Goal: Transaction & Acquisition: Download file/media

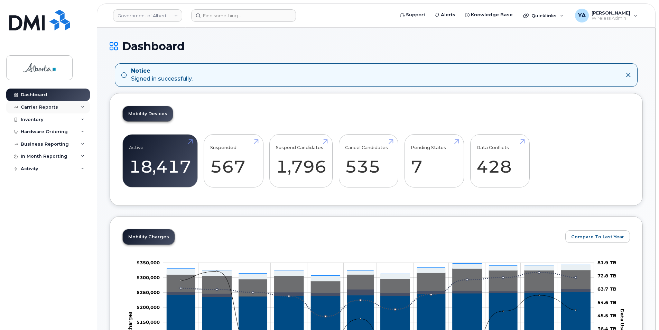
click at [63, 107] on div "Carrier Reports" at bounding box center [48, 107] width 84 height 12
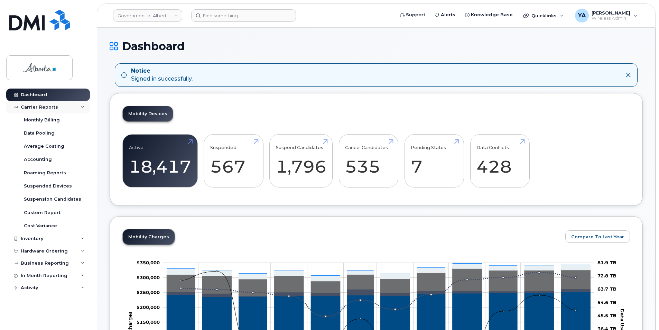
click at [63, 107] on div "Carrier Reports" at bounding box center [48, 107] width 84 height 12
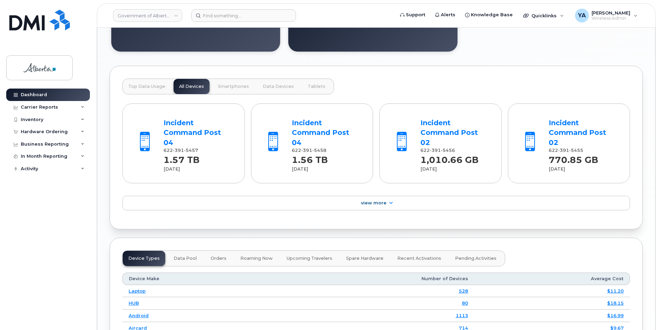
scroll to position [553, 0]
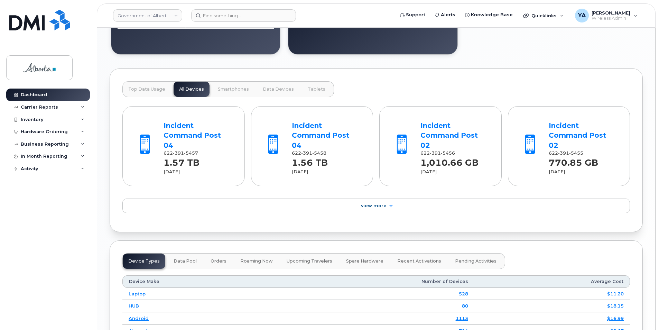
click at [149, 89] on span "Top Data Usage" at bounding box center [146, 89] width 37 height 6
click at [185, 253] on button "Data Pool" at bounding box center [185, 260] width 34 height 15
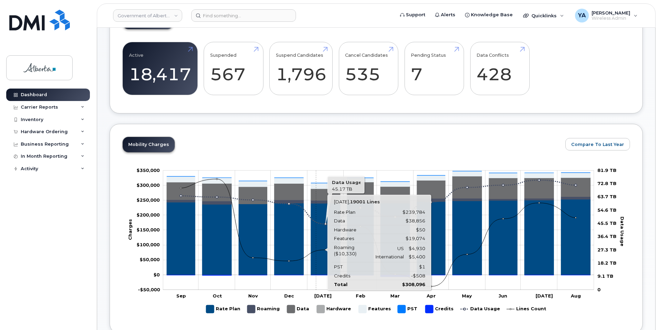
scroll to position [0, 0]
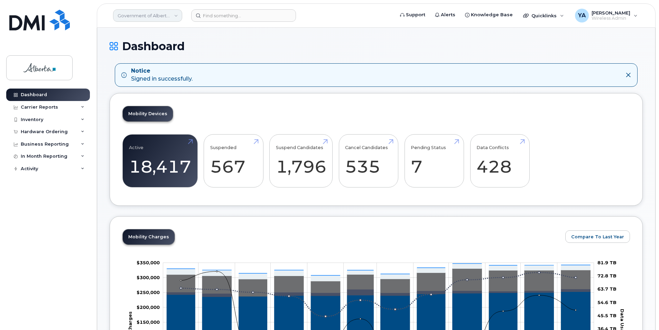
click at [172, 16] on link "Government of Alberta ([GEOGRAPHIC_DATA])" at bounding box center [147, 15] width 69 height 12
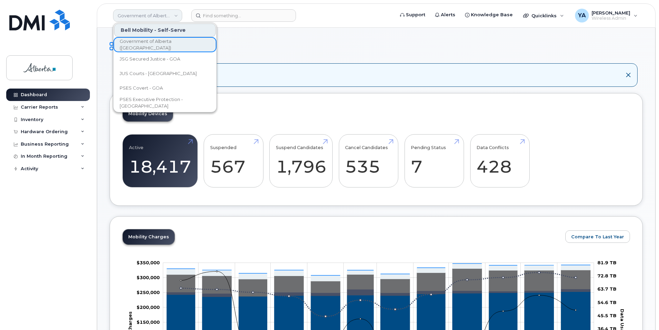
click at [172, 16] on link "Government of Alberta ([GEOGRAPHIC_DATA])" at bounding box center [147, 15] width 69 height 12
click at [605, 15] on span "[PERSON_NAME]" at bounding box center [610, 13] width 39 height 6
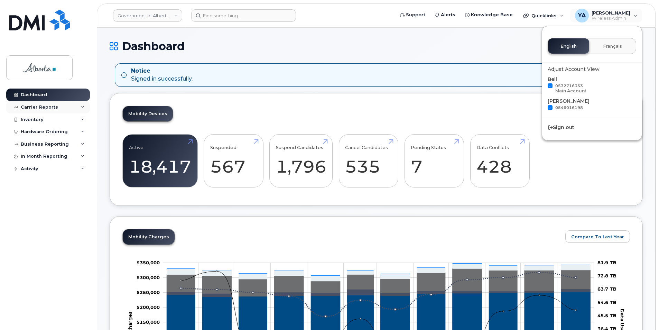
click at [51, 107] on div "Carrier Reports" at bounding box center [39, 107] width 37 height 6
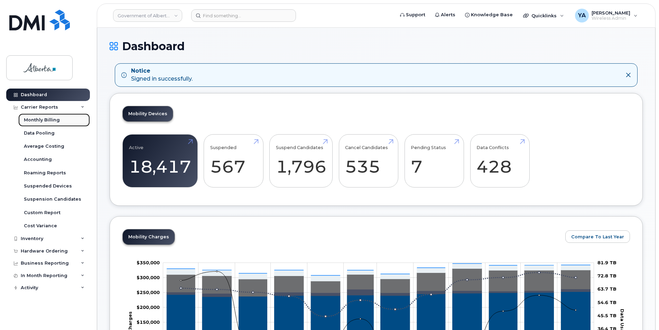
click at [48, 120] on div "Monthly Billing" at bounding box center [42, 120] width 36 height 6
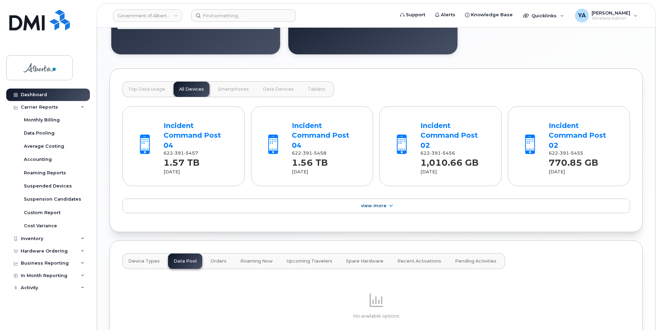
scroll to position [611, 0]
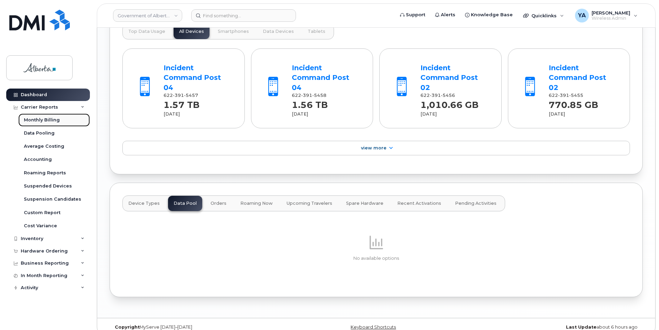
click at [57, 119] on div "Monthly Billing" at bounding box center [42, 120] width 36 height 6
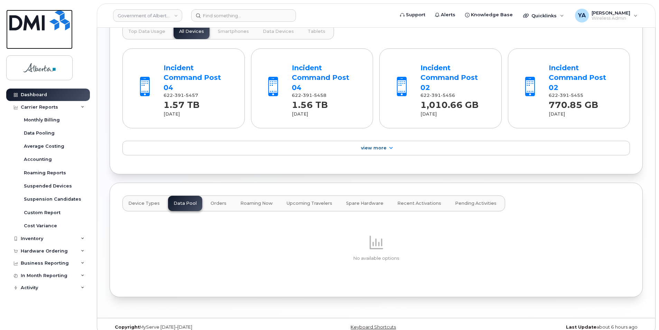
click at [34, 25] on img at bounding box center [39, 20] width 60 height 21
click at [152, 200] on span "Device Types" at bounding box center [143, 203] width 31 height 6
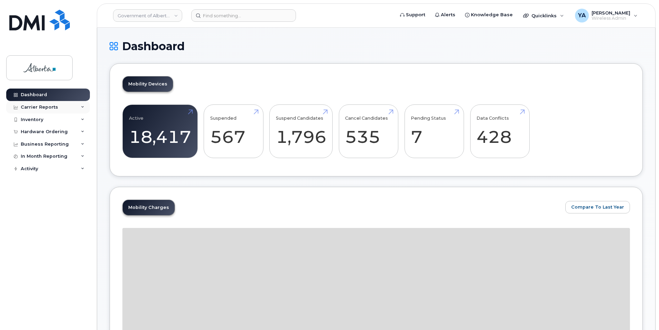
click at [63, 102] on div "Carrier Reports" at bounding box center [48, 107] width 84 height 12
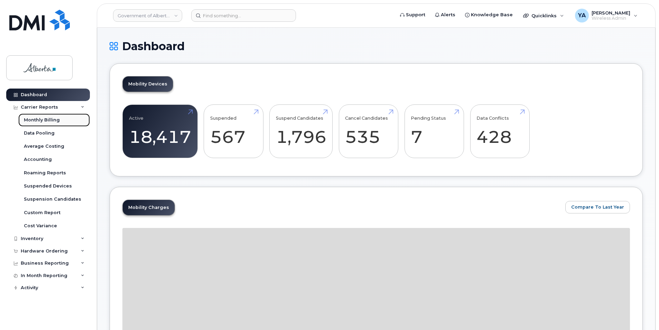
click at [46, 119] on div "Monthly Billing" at bounding box center [42, 120] width 36 height 6
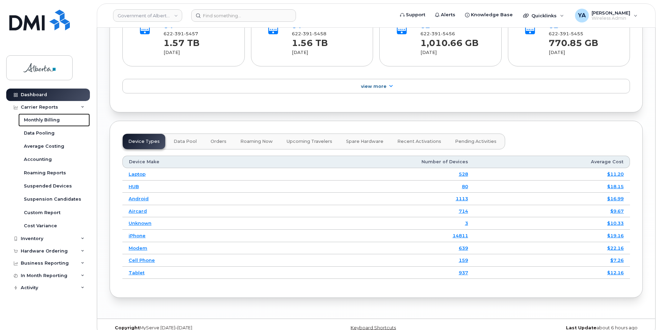
scroll to position [644, 0]
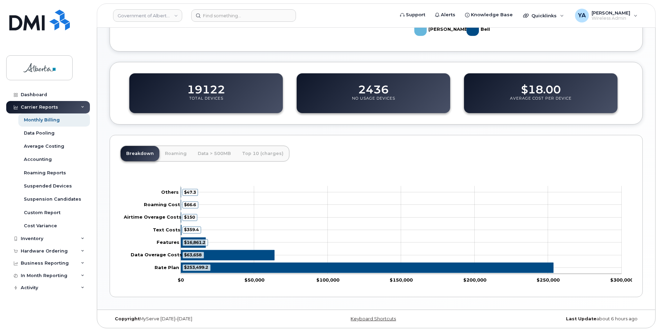
scroll to position [212, 0]
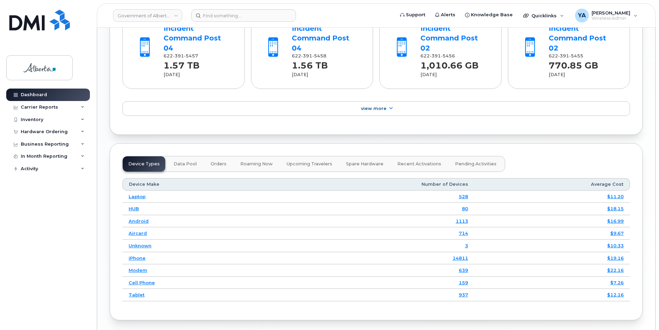
scroll to position [667, 0]
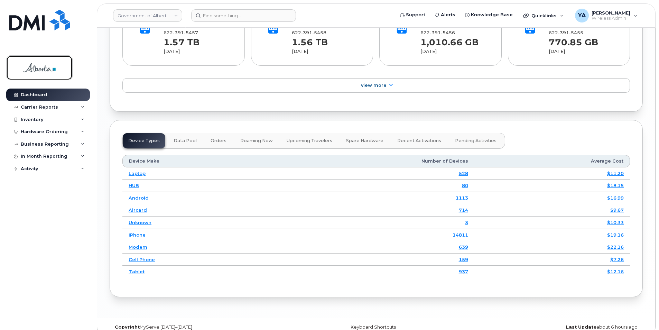
click at [41, 71] on img at bounding box center [39, 68] width 53 height 20
click at [603, 16] on span "Wireless Admin" at bounding box center [610, 19] width 39 height 6
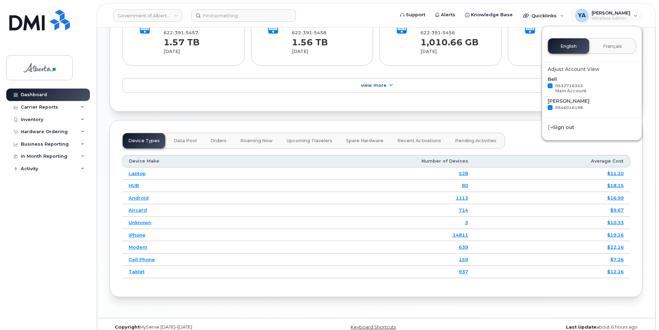
click at [552, 86] on label "0532716353 Main Account" at bounding box center [566, 88] width 39 height 11
click at [542, 86] on input "0532716353 Main Account" at bounding box center [540, 84] width 3 height 3
checkbox input "false"
drag, startPoint x: 550, startPoint y: 106, endPoint x: 554, endPoint y: 103, distance: 4.4
click at [554, 103] on div "Jasper Bell 0546016198" at bounding box center [591, 104] width 88 height 15
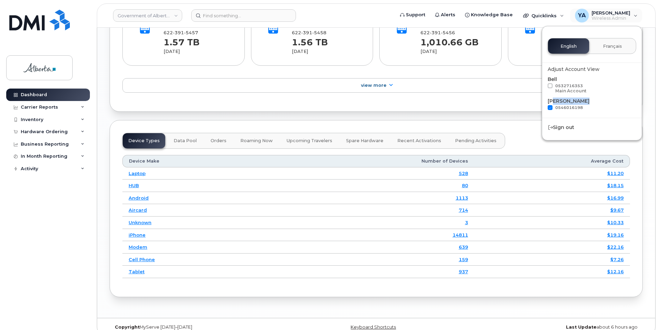
drag, startPoint x: 554, startPoint y: 103, endPoint x: 549, endPoint y: 109, distance: 6.9
click at [549, 109] on span at bounding box center [549, 107] width 5 height 5
click at [542, 108] on input "0546016198" at bounding box center [540, 106] width 3 height 3
checkbox input "false"
click at [64, 216] on div "Dashboard Carrier Reports Monthly Billing Data Pooling Average Costing Accounti…" at bounding box center [48, 203] width 85 height 231
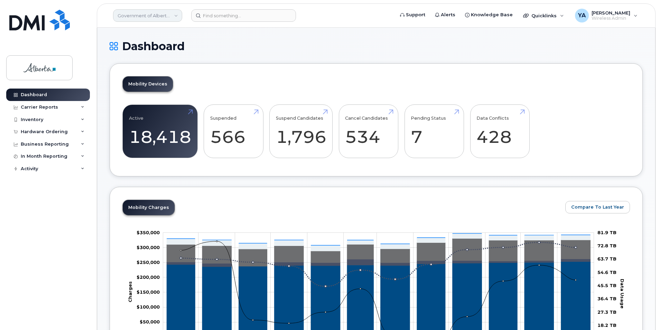
click at [171, 19] on link "Government of Alberta ([GEOGRAPHIC_DATA])" at bounding box center [147, 15] width 69 height 12
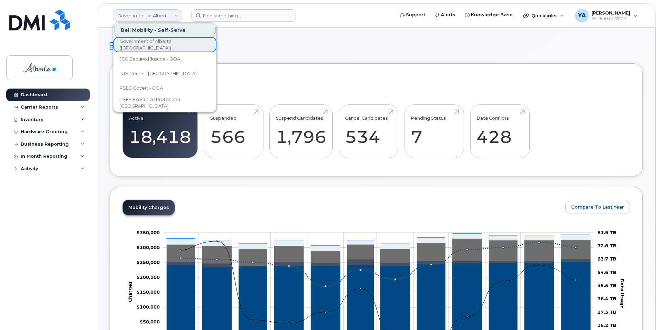
click at [171, 19] on link "Government of Alberta ([GEOGRAPHIC_DATA])" at bounding box center [147, 15] width 69 height 12
click at [162, 59] on span "JSG Secured Justice - GOA" at bounding box center [150, 59] width 60 height 7
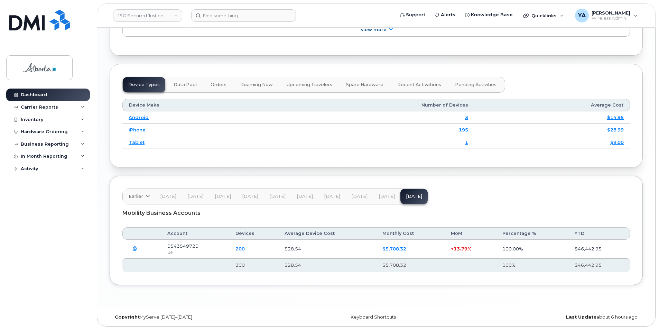
scroll to position [795, 0]
click at [133, 248] on icon "button" at bounding box center [135, 248] width 4 height 4
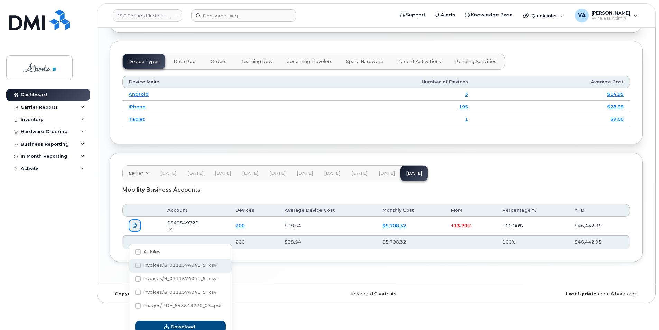
scroll to position [816, 0]
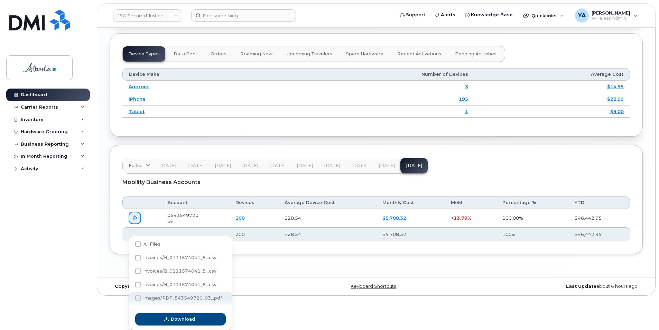
click at [164, 300] on span "images/PDF_543549720_03...pdf" at bounding box center [182, 297] width 78 height 5
click at [130, 300] on input "images/PDF_543549720_03...pdf" at bounding box center [128, 297] width 3 height 3
checkbox input "true"
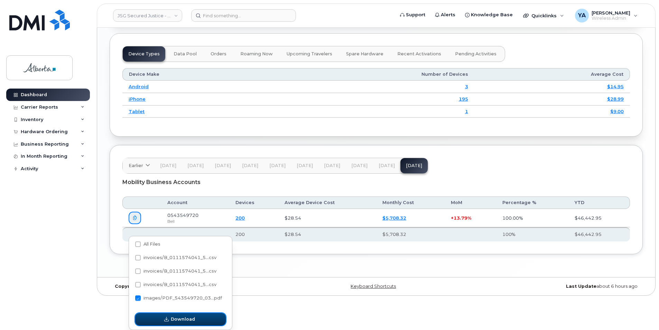
click at [172, 320] on span "Download" at bounding box center [183, 318] width 24 height 7
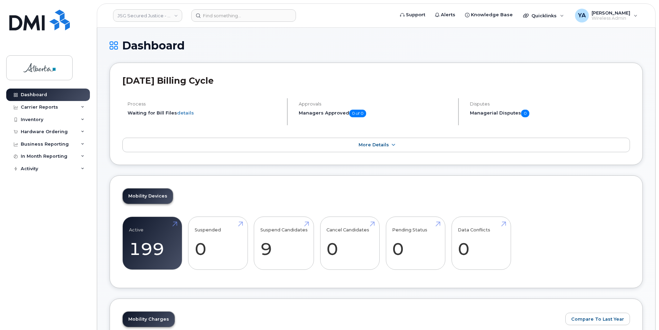
scroll to position [0, 0]
click at [157, 13] on link "JSG Secured Justice - GOA" at bounding box center [147, 15] width 69 height 12
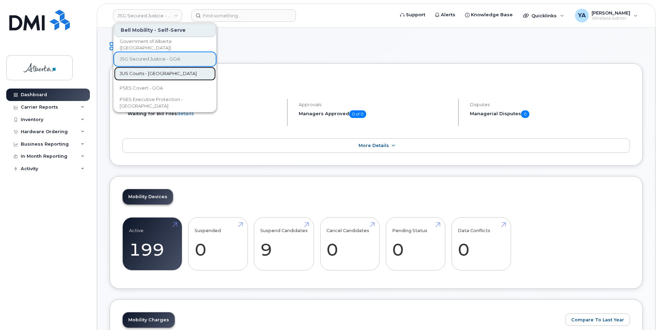
click at [148, 77] on link "JUS Courts - [GEOGRAPHIC_DATA]" at bounding box center [165, 74] width 102 height 14
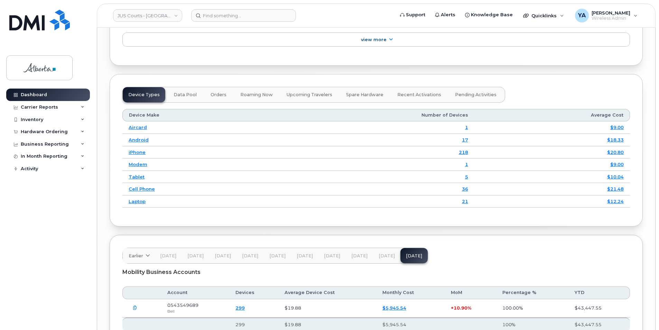
scroll to position [835, 0]
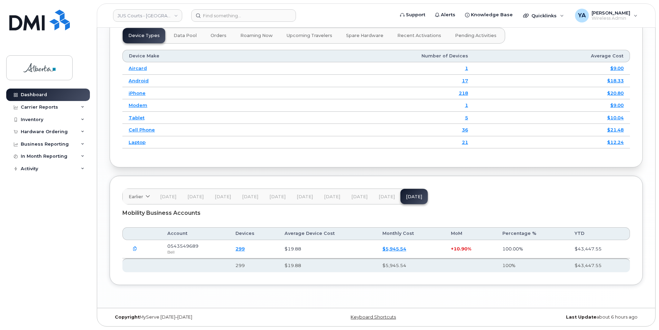
click at [129, 249] on button "button" at bounding box center [135, 249] width 12 height 12
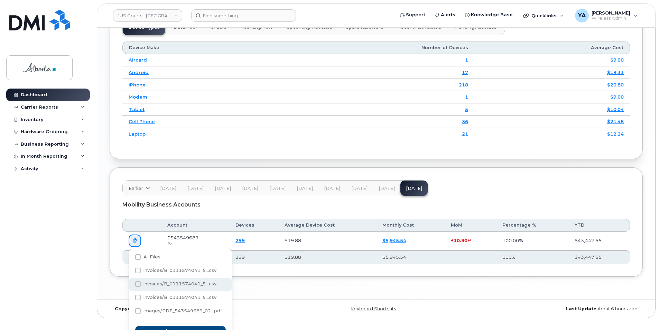
scroll to position [856, 0]
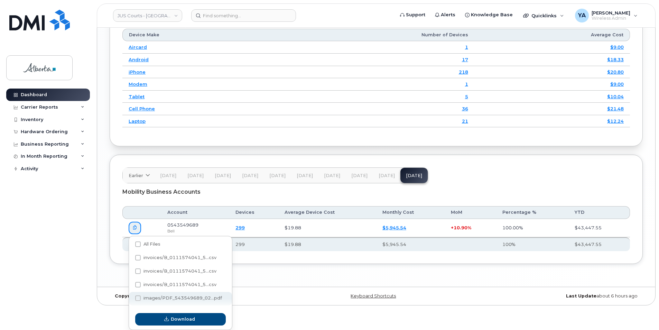
click at [162, 297] on span "images/PDF_543549689_02...pdf" at bounding box center [182, 297] width 78 height 5
click at [130, 297] on input "images/PDF_543549689_02...pdf" at bounding box center [128, 297] width 3 height 3
checkbox input "true"
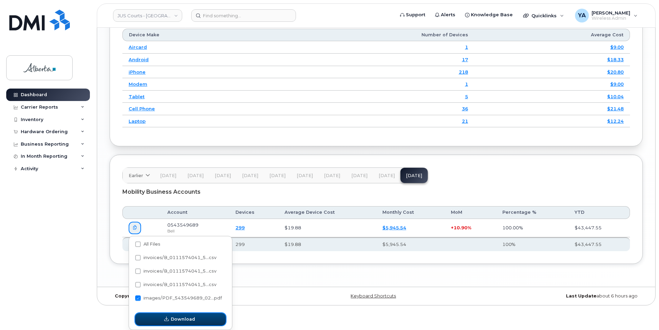
click at [168, 320] on icon "button" at bounding box center [166, 318] width 4 height 4
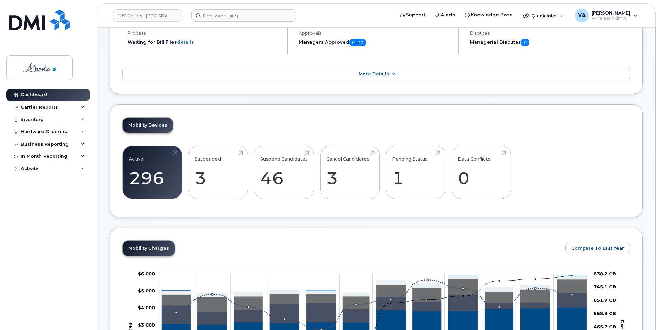
scroll to position [6, 0]
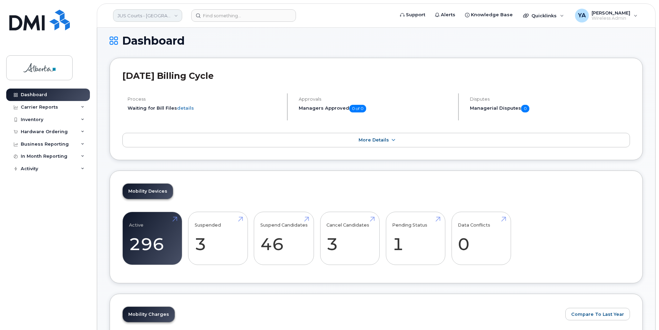
click at [144, 19] on link "JUS Courts - [GEOGRAPHIC_DATA]" at bounding box center [147, 15] width 69 height 12
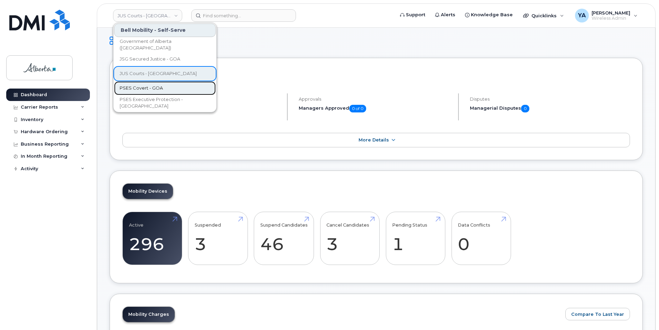
click at [145, 88] on span "PSES Covert - GOA" at bounding box center [141, 88] width 43 height 7
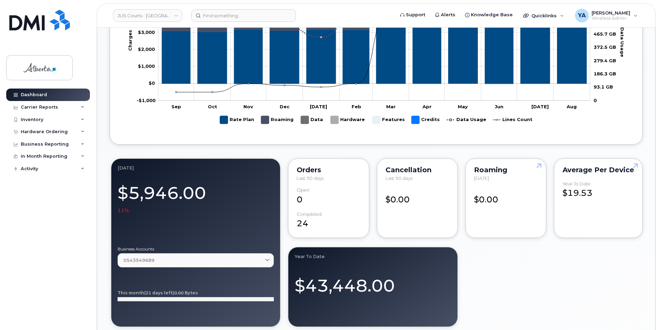
scroll to position [524, 0]
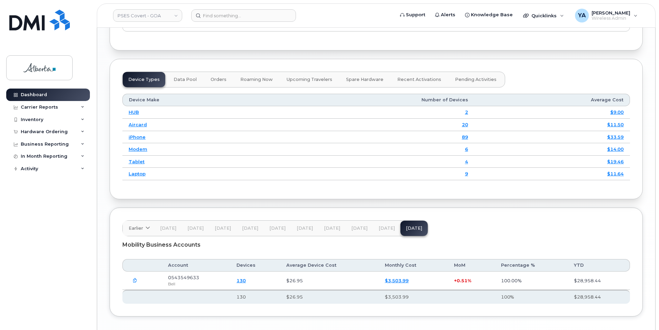
scroll to position [832, 0]
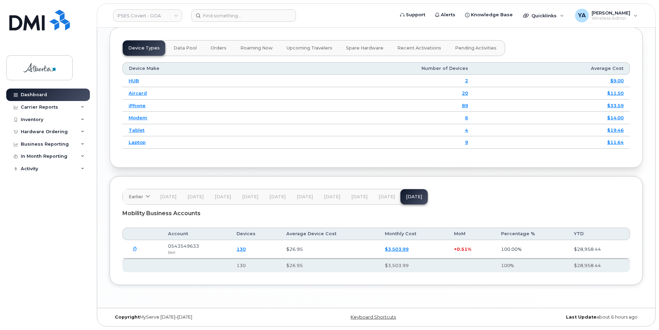
click at [139, 250] on button "button" at bounding box center [135, 249] width 12 height 12
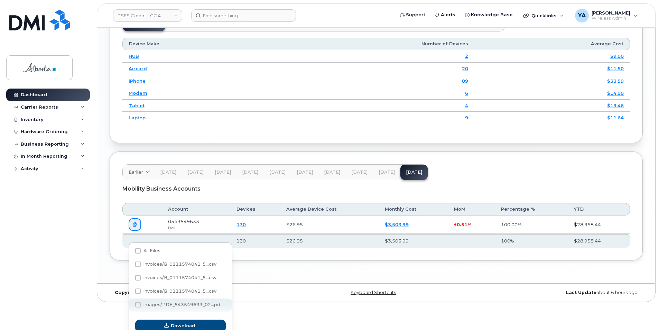
scroll to position [853, 0]
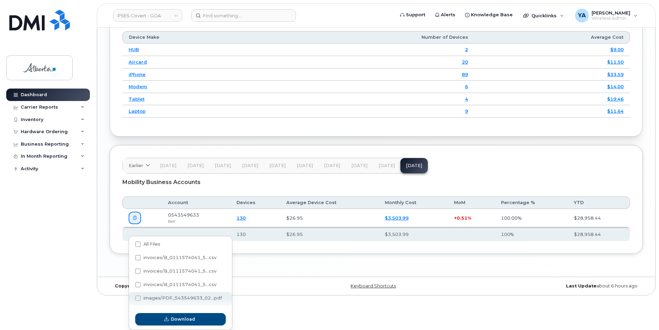
click at [161, 294] on div "images/PDF_543549633_02...pdf" at bounding box center [180, 298] width 103 height 13
checkbox input "true"
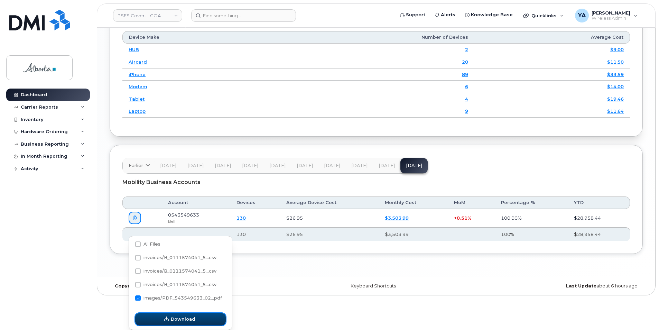
click at [167, 318] on icon "button" at bounding box center [166, 318] width 4 height 4
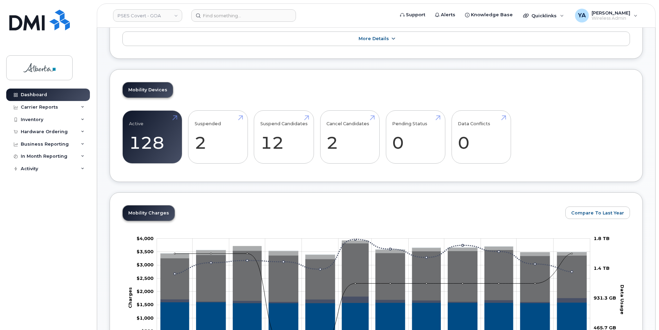
scroll to position [0, 0]
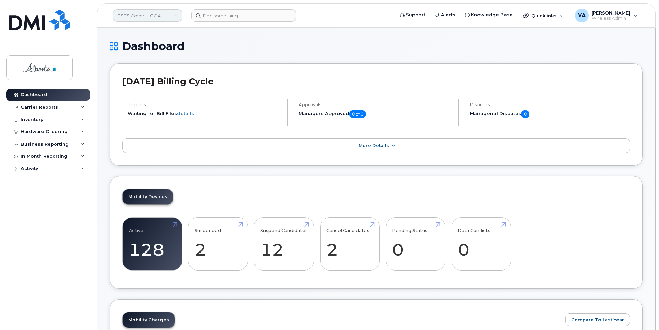
click at [146, 14] on link "PSES Covert - GOA" at bounding box center [147, 15] width 69 height 12
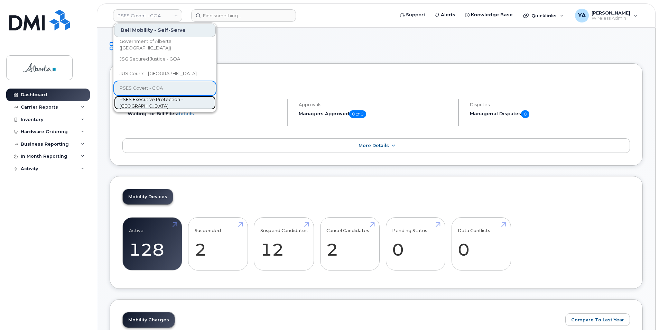
click at [135, 107] on link "PSES Executive Protection - [GEOGRAPHIC_DATA]" at bounding box center [165, 103] width 102 height 14
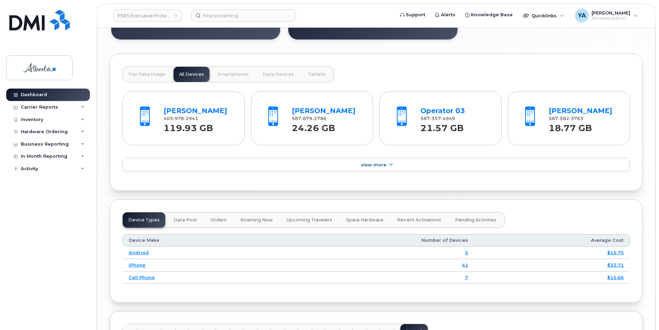
scroll to position [786, 0]
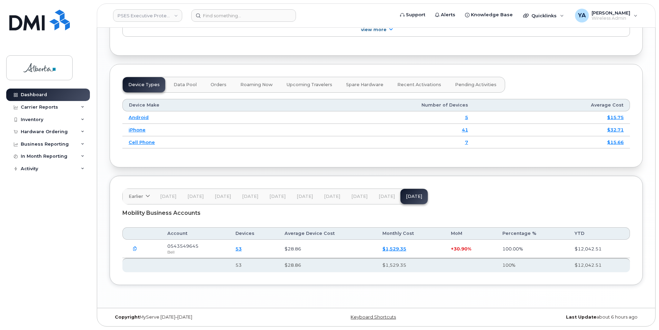
click at [138, 251] on button "button" at bounding box center [135, 248] width 12 height 12
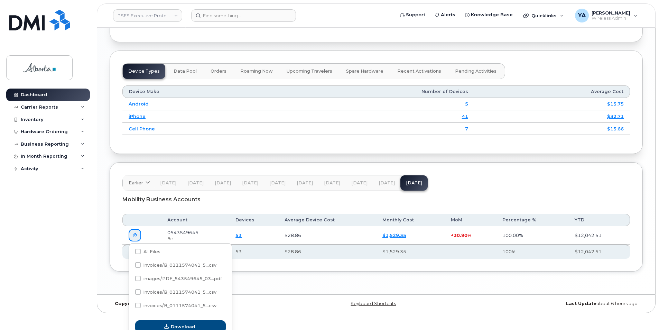
scroll to position [806, 0]
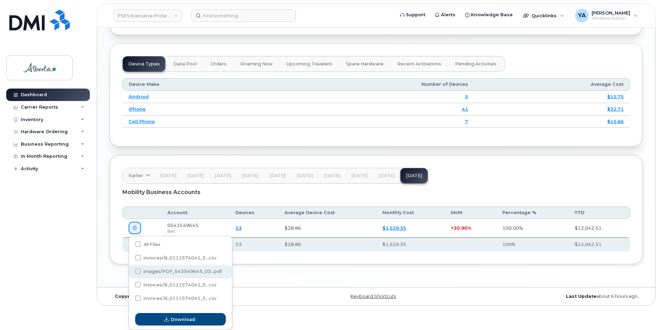
click at [190, 270] on span "images/PDF_543549645_03...pdf" at bounding box center [182, 270] width 78 height 5
click at [130, 270] on input "images/PDF_543549645_03...pdf" at bounding box center [128, 271] width 3 height 3
checkbox input "true"
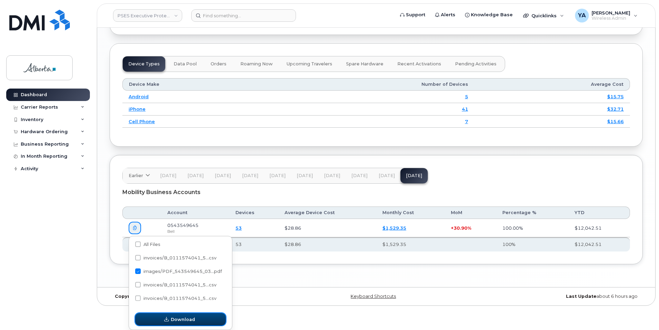
click at [190, 318] on span "Download" at bounding box center [183, 319] width 24 height 7
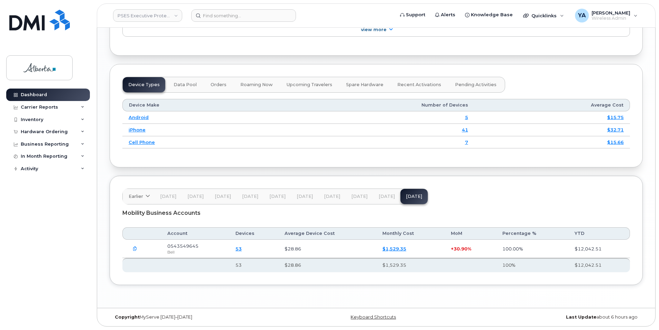
scroll to position [786, 0]
click at [186, 315] on div "Copyright MyServe 2011–2025" at bounding box center [199, 317] width 178 height 6
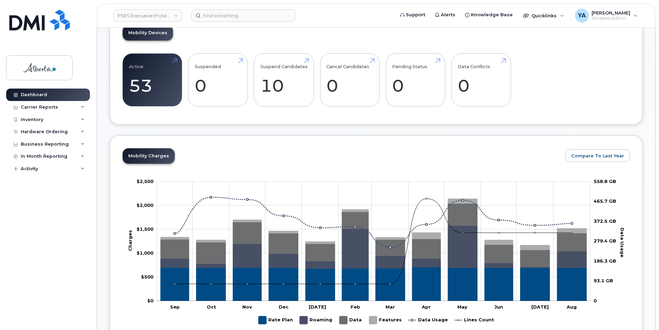
scroll to position [0, 0]
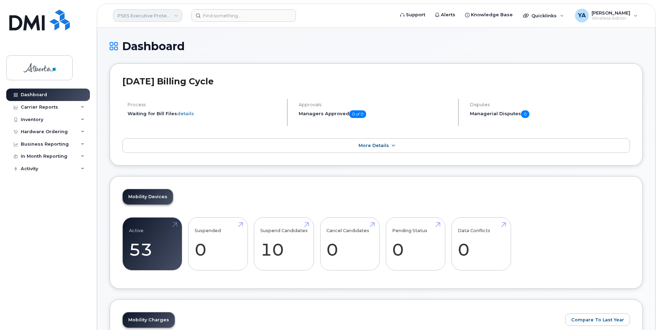
click at [179, 12] on link "PSES Executive Protection - [GEOGRAPHIC_DATA]" at bounding box center [147, 15] width 69 height 12
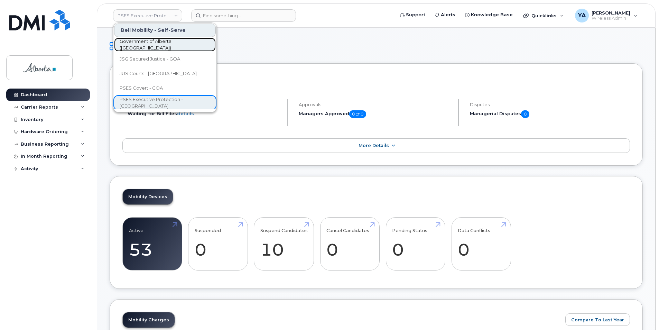
click at [175, 42] on span "Government of Alberta ([GEOGRAPHIC_DATA])" at bounding box center [159, 44] width 79 height 13
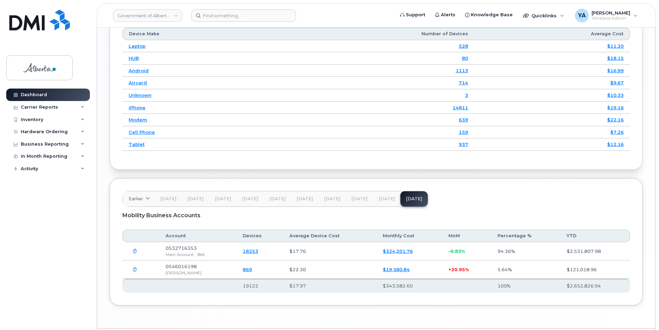
scroll to position [894, 0]
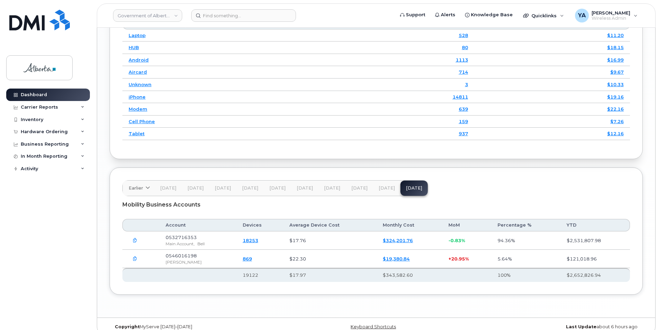
click at [130, 252] on button "button" at bounding box center [135, 258] width 12 height 12
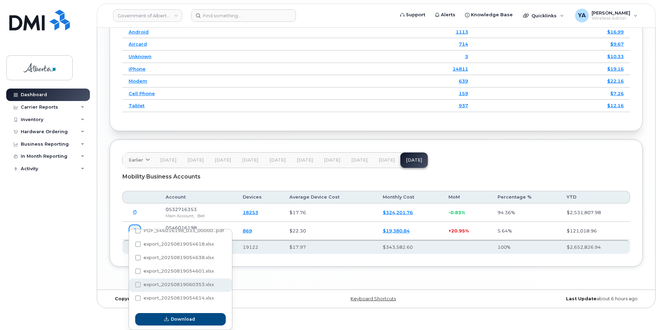
scroll to position [0, 0]
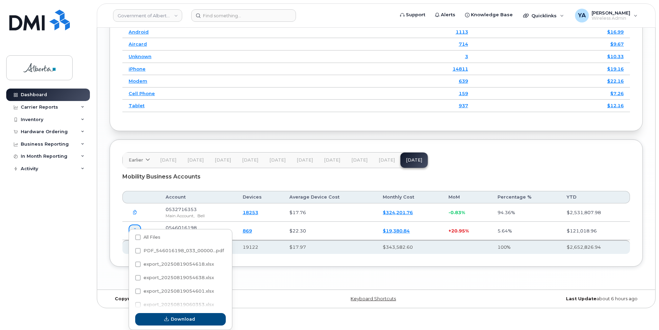
click at [90, 272] on div "Dashboard Carrier Reports Monthly Billing Data Daily Data Pooling Data Behavior…" at bounding box center [48, 203] width 85 height 231
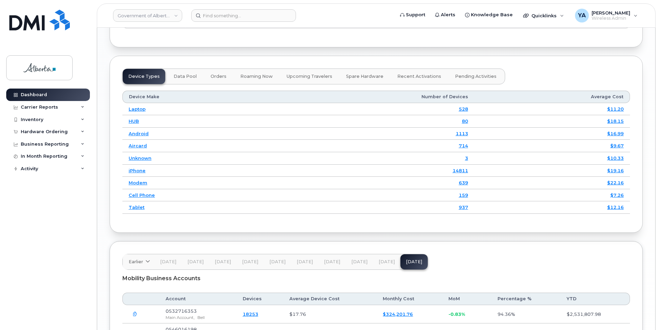
scroll to position [894, 0]
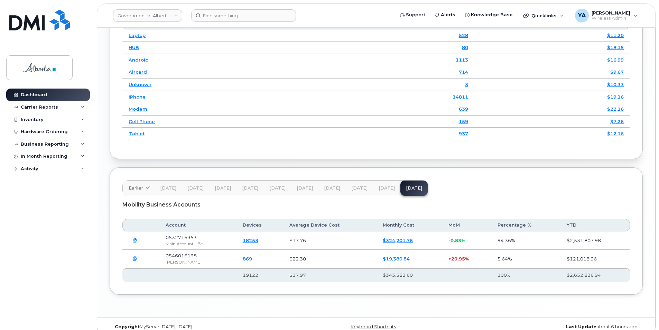
click at [132, 234] on button "button" at bounding box center [135, 240] width 12 height 12
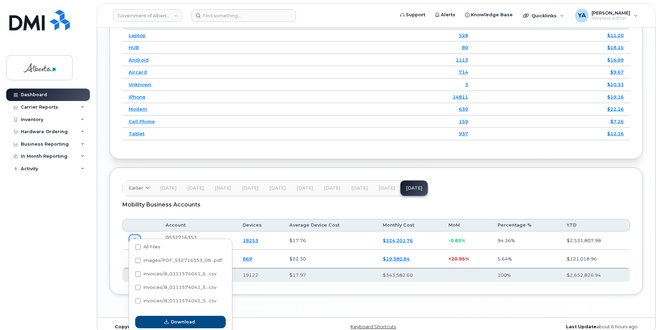
click at [77, 284] on div "Dashboard Carrier Reports Monthly Billing Data Daily Data Pooling Data Behavior…" at bounding box center [48, 203] width 85 height 231
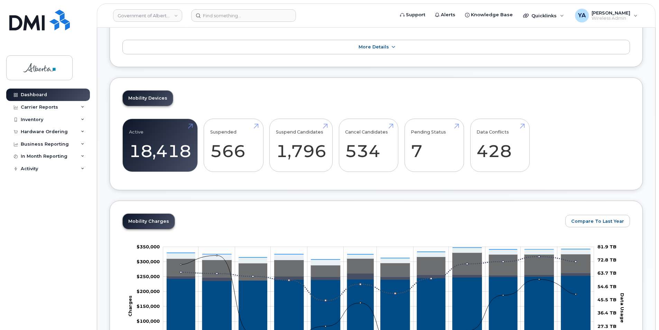
scroll to position [0, 0]
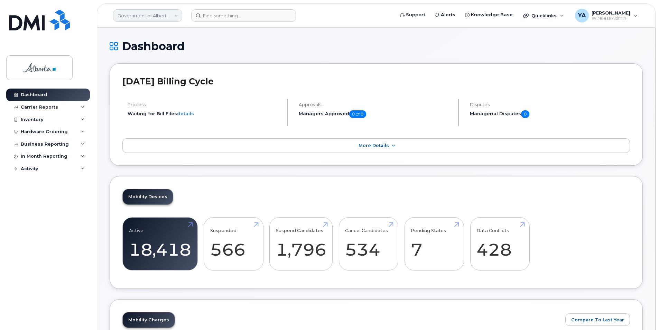
click at [171, 20] on link "Government of Alberta ([GEOGRAPHIC_DATA])" at bounding box center [147, 15] width 69 height 12
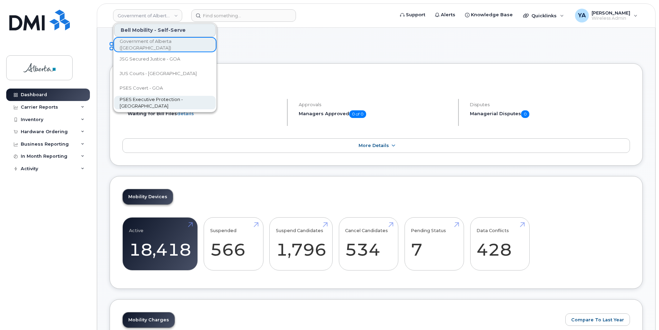
scroll to position [1, 0]
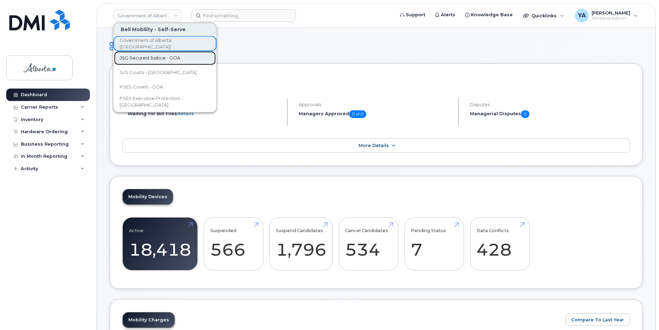
click at [162, 64] on link "JSG Secured Justice - GOA" at bounding box center [165, 58] width 102 height 14
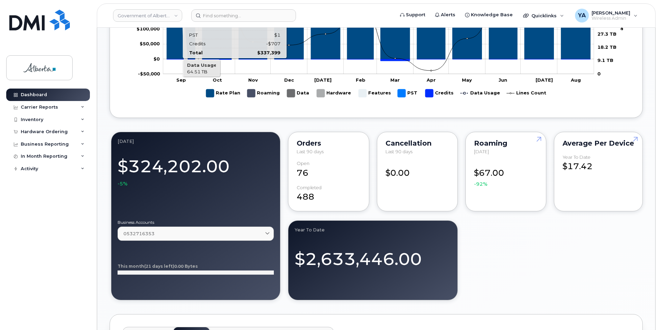
scroll to position [484, 0]
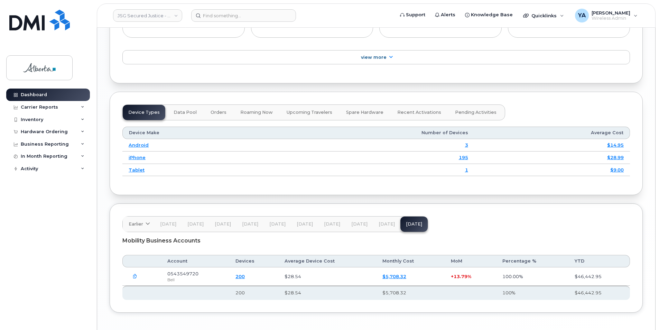
scroll to position [795, 0]
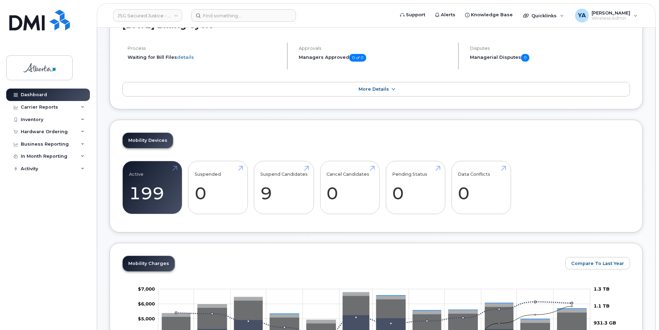
scroll to position [0, 0]
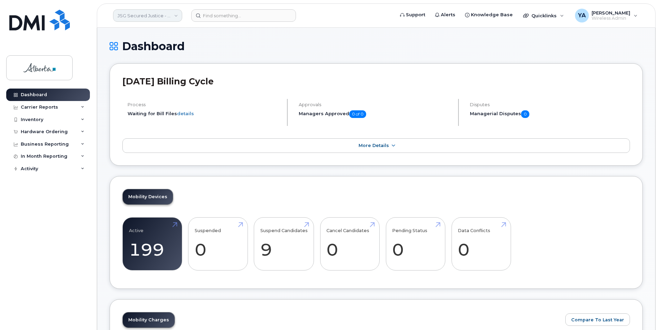
click at [160, 19] on link "JSG Secured Justice - GOA" at bounding box center [147, 15] width 69 height 12
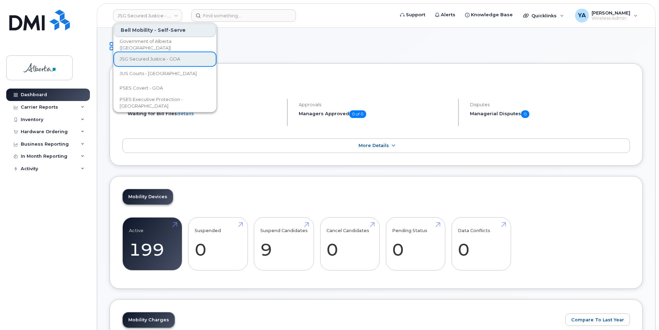
click at [311, 50] on h1 "Dashboard" at bounding box center [376, 46] width 533 height 12
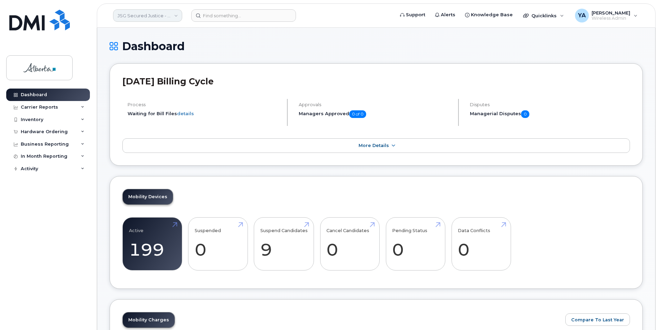
click at [176, 18] on link "JSG Secured Justice - GOA" at bounding box center [147, 15] width 69 height 12
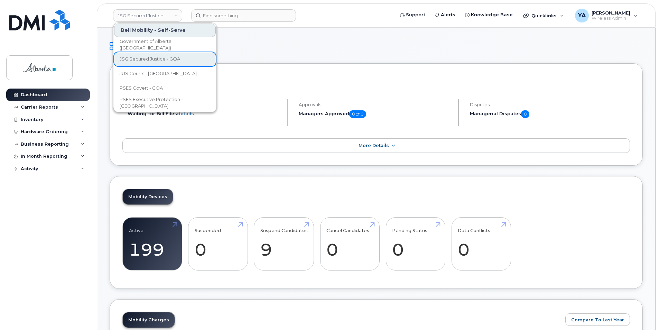
click at [374, 64] on div "[DATE] Billing Cycle Process Waiting for Bill Files details Approvals Managers …" at bounding box center [376, 114] width 533 height 102
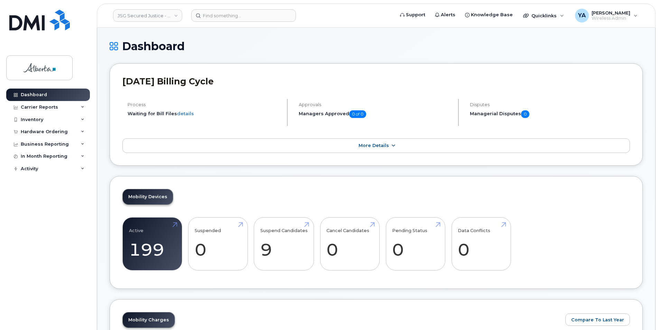
click at [383, 148] on span "More Details" at bounding box center [373, 145] width 30 height 5
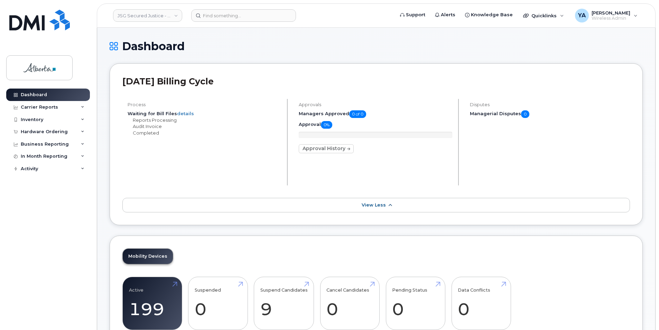
click at [375, 207] on span "View Less" at bounding box center [373, 204] width 24 height 5
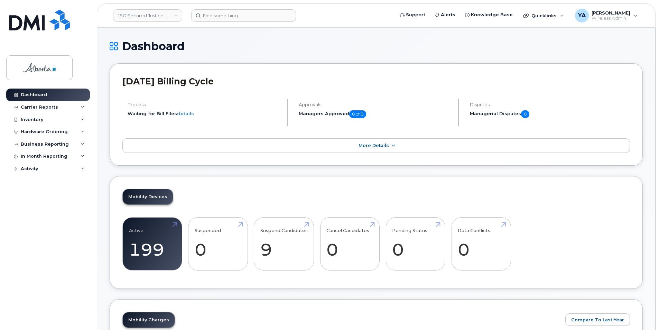
click at [585, 224] on div "Active 199 Suspended 0 Suspend Candidates 9 Cancel Candidates 0 Pending Status …" at bounding box center [375, 246] width 507 height 59
click at [160, 13] on link "JSG Secured Justice - GOA" at bounding box center [147, 15] width 69 height 12
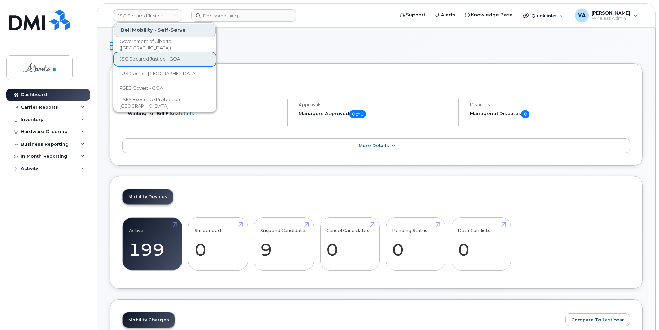
click at [176, 29] on div "Bell Mobility - Self-Serve" at bounding box center [165, 29] width 102 height 13
click at [293, 181] on div "Mobility Devices Active 199 Suspended 0 Suspend Candidates 9 Cancel Candidates …" at bounding box center [376, 232] width 533 height 113
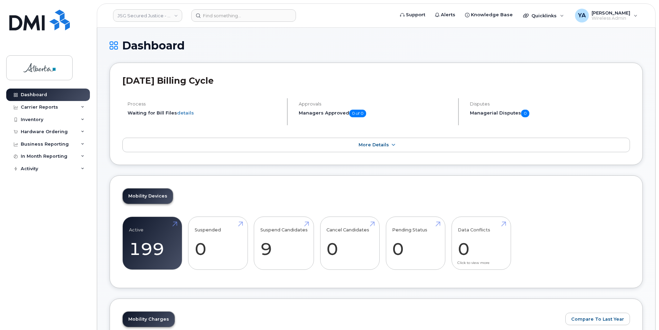
scroll to position [0, 0]
drag, startPoint x: 368, startPoint y: 85, endPoint x: 342, endPoint y: 52, distance: 41.3
click at [342, 52] on h1 "Dashboard" at bounding box center [376, 46] width 533 height 12
